Goal: Navigation & Orientation: Find specific page/section

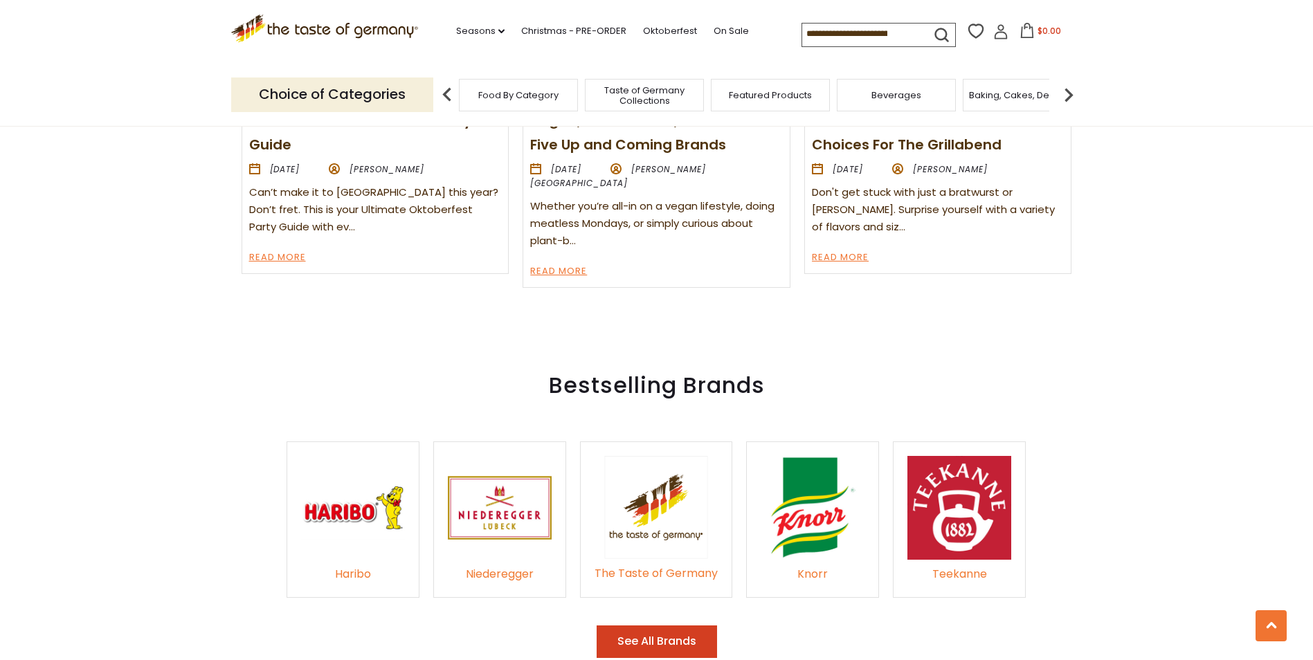
scroll to position [1385, 0]
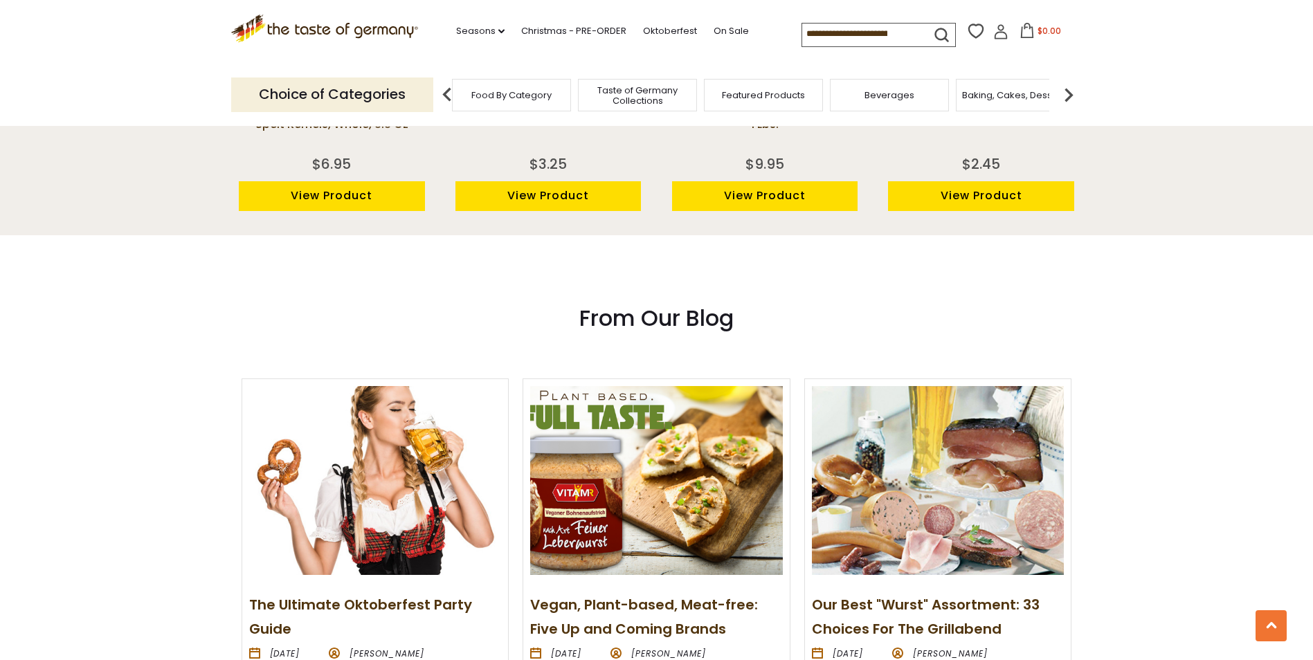
click at [667, 91] on span "Taste of Germany Collections" at bounding box center [637, 95] width 111 height 21
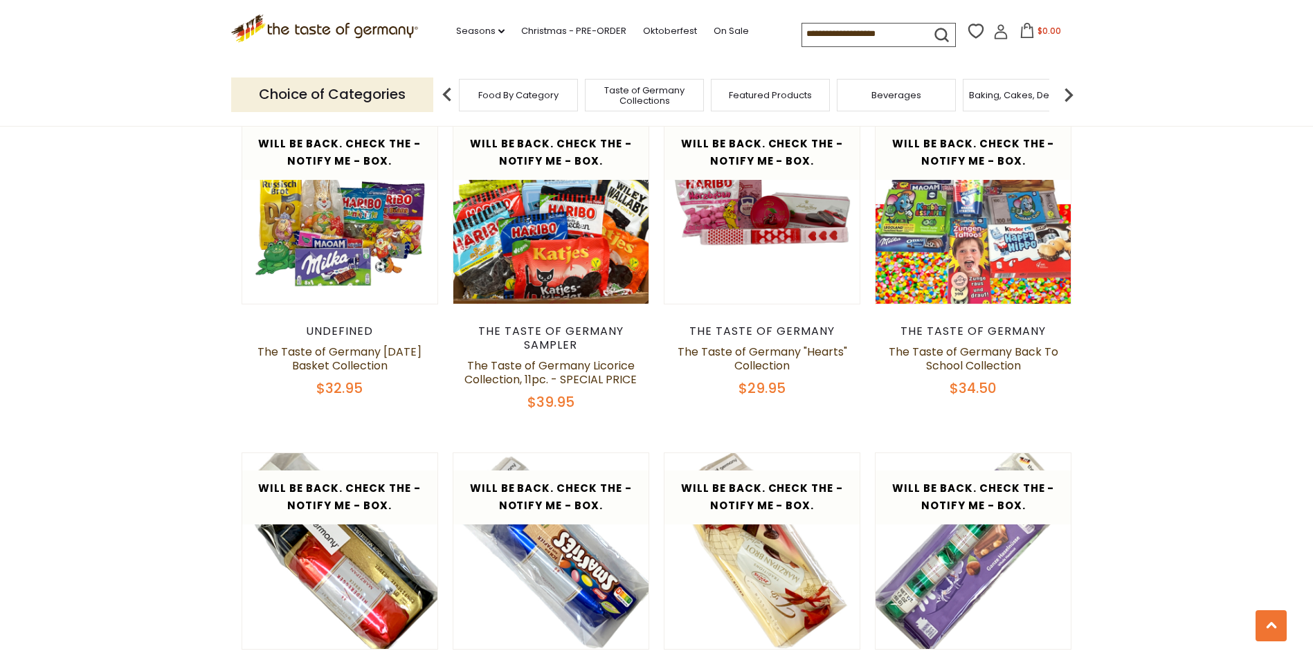
scroll to position [2285, 0]
